Goal: Information Seeking & Learning: Understand process/instructions

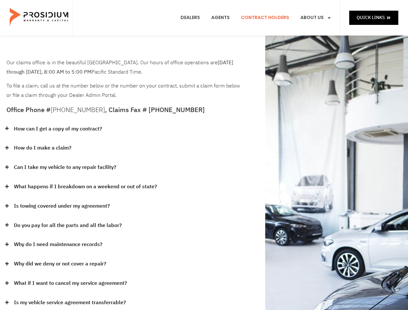
click at [204, 155] on div "How do I make a claim?" at bounding box center [123, 147] width 234 height 19
click at [124, 129] on div "How can I get a copy of my contract?" at bounding box center [123, 128] width 234 height 19
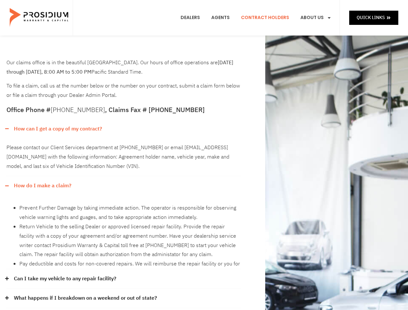
click at [57, 129] on link "How can I get a copy of my contract?" at bounding box center [58, 128] width 88 height 9
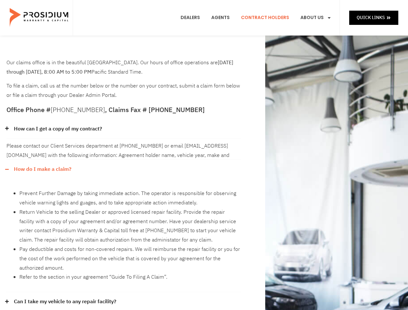
click at [124, 148] on div "Please contact our Client Services department at [PHONE_NUMBER] or email [EMAIL…" at bounding box center [123, 148] width 234 height 21
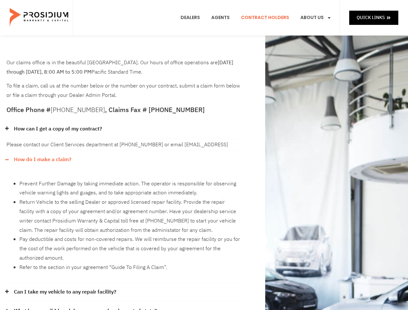
click at [42, 148] on div "Please contact our Client Services department at [PHONE_NUMBER] or email [EMAIL…" at bounding box center [123, 143] width 234 height 11
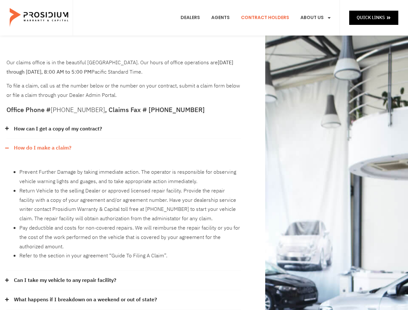
click at [124, 167] on li "Prevent Further Damage by taking immediate action. The operator is responsible …" at bounding box center [129, 176] width 221 height 19
click at [65, 167] on div "Prevent Further Damage by taking immediate action. The operator is responsible …" at bounding box center [123, 213] width 234 height 113
click at [124, 187] on li "Return Vehicle to the selling Dealer or approved licensed repair facility. Prov…" at bounding box center [129, 204] width 221 height 37
click at [85, 187] on li "Return Vehicle to the selling Dealer or approved licensed repair facility. Prov…" at bounding box center [129, 204] width 221 height 37
click at [124, 206] on li "Return Vehicle to the selling Dealer or approved licensed repair facility. Prov…" at bounding box center [129, 204] width 221 height 37
